Goal: Task Accomplishment & Management: Use online tool/utility

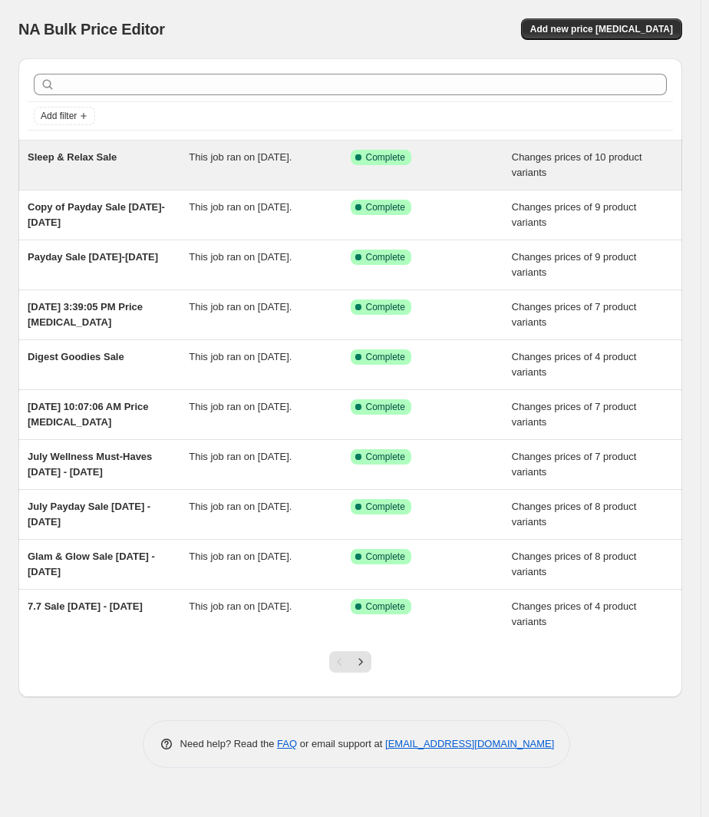
click at [243, 157] on span "This job ran on [DATE]." at bounding box center [240, 157] width 103 height 12
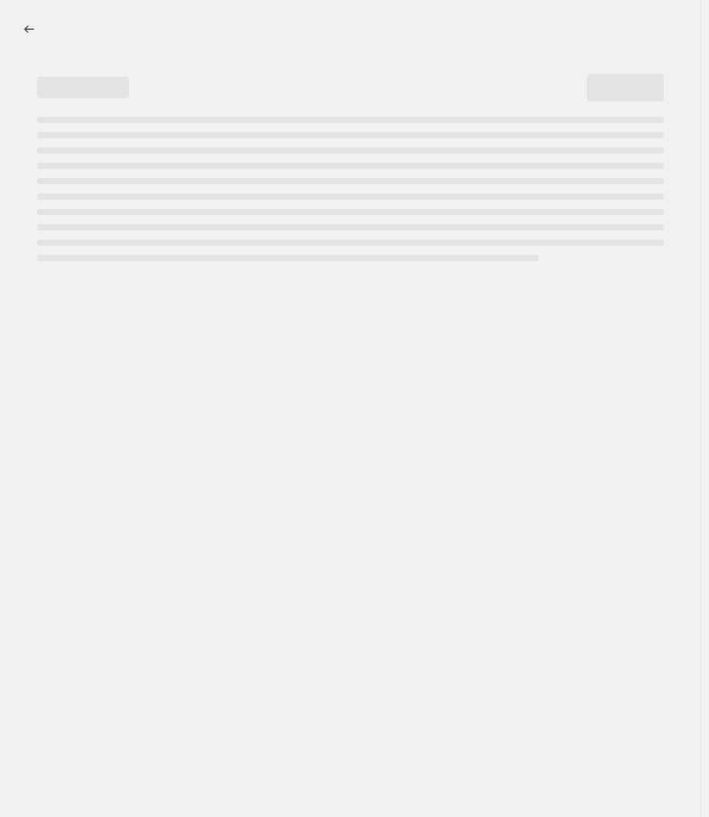
select select "collection"
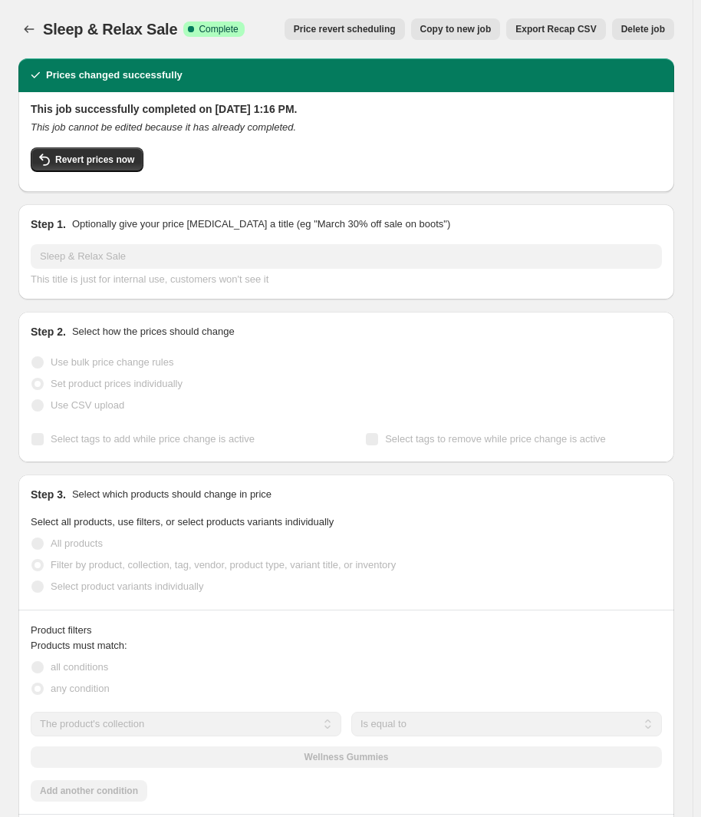
click at [482, 33] on span "Copy to new job" at bounding box center [456, 29] width 71 height 12
select select "collection"
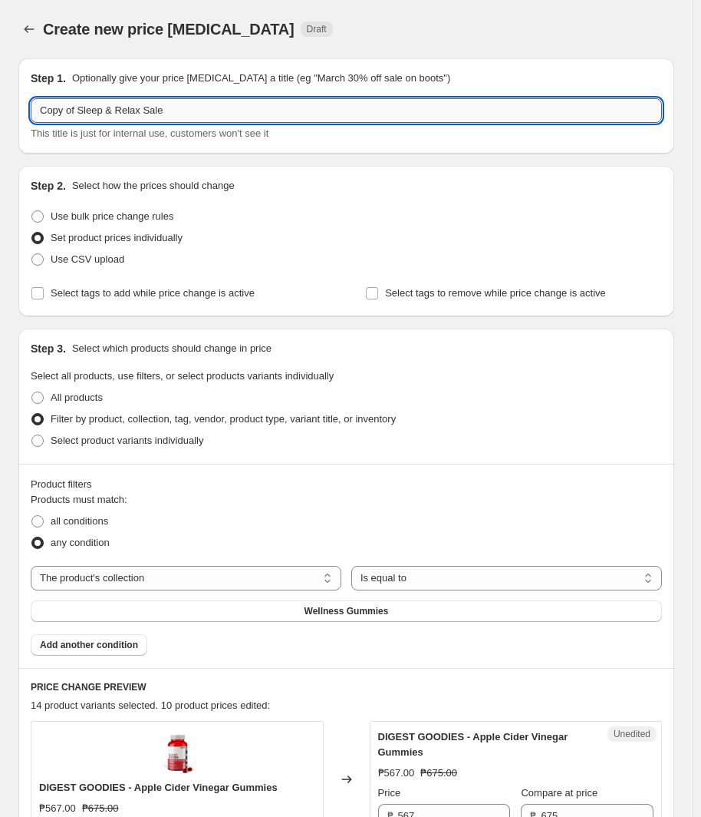
click at [95, 117] on input "Copy of Sleep & Relax Sale" at bounding box center [347, 110] width 632 height 25
type input "Love Maca Sale"
